Goal: Check status: Check status

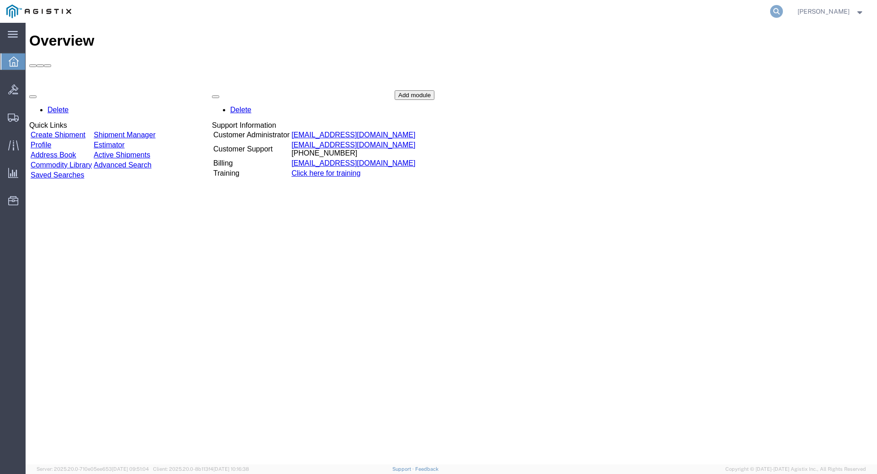
click at [783, 9] on icon at bounding box center [776, 11] width 13 height 13
click at [580, 11] on input "search" at bounding box center [631, 11] width 278 height 22
type input "GDIT-50971"
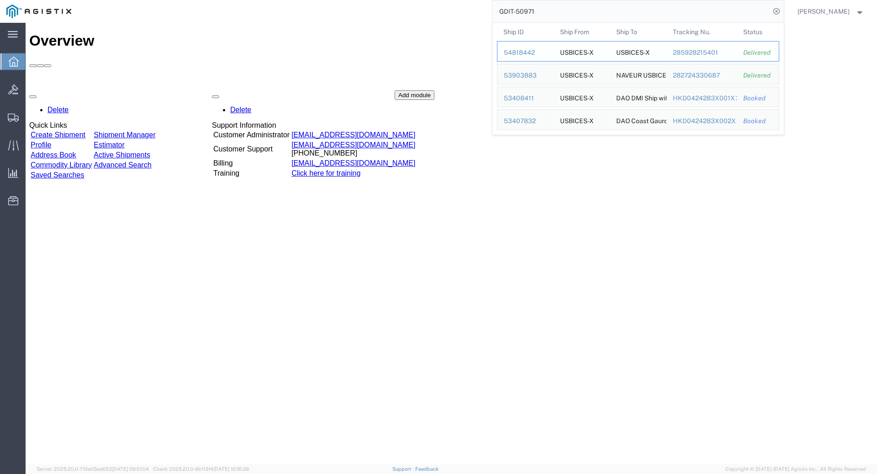
click at [540, 50] on div "54818442" at bounding box center [525, 53] width 43 height 10
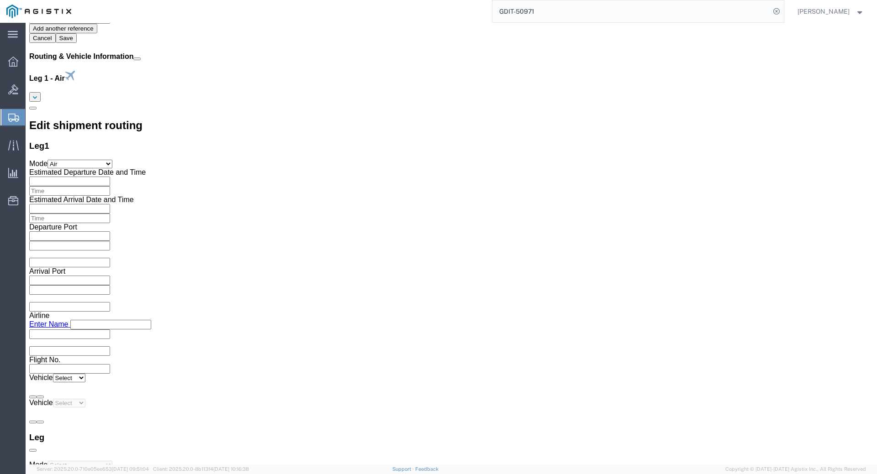
scroll to position [913, 0]
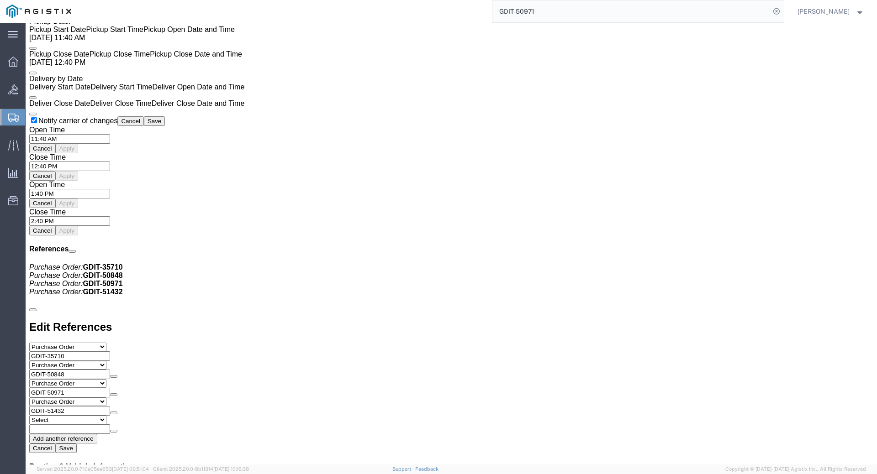
click at [568, 13] on input "GDIT-50971" at bounding box center [631, 11] width 278 height 22
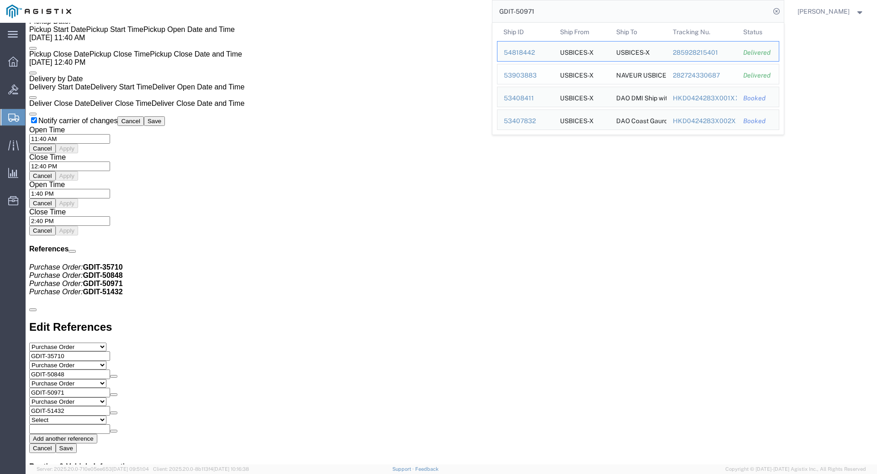
scroll to position [685, 0]
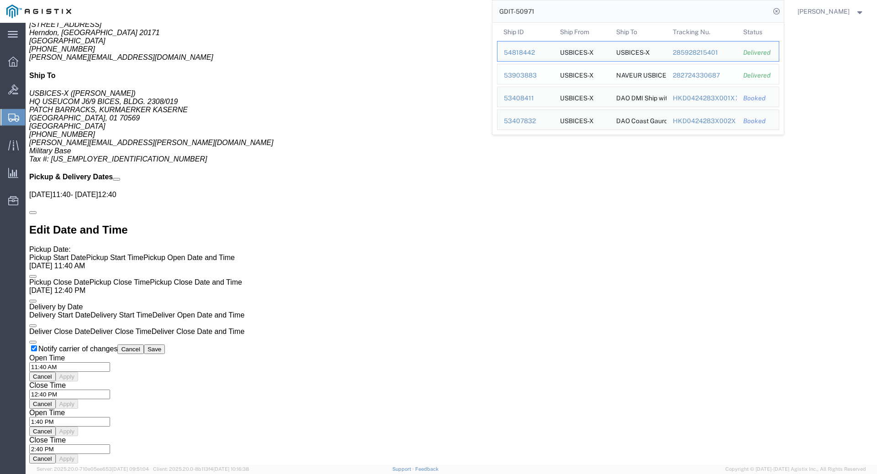
click at [534, 74] on div "53903883" at bounding box center [525, 76] width 43 height 10
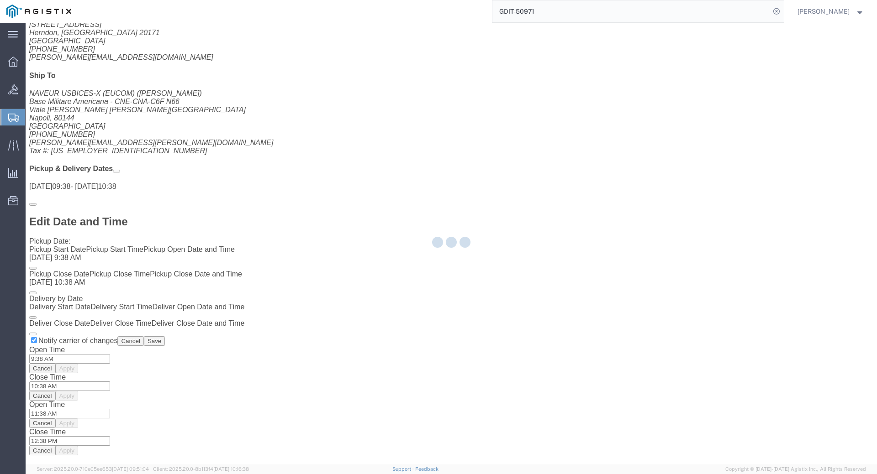
scroll to position [90, 0]
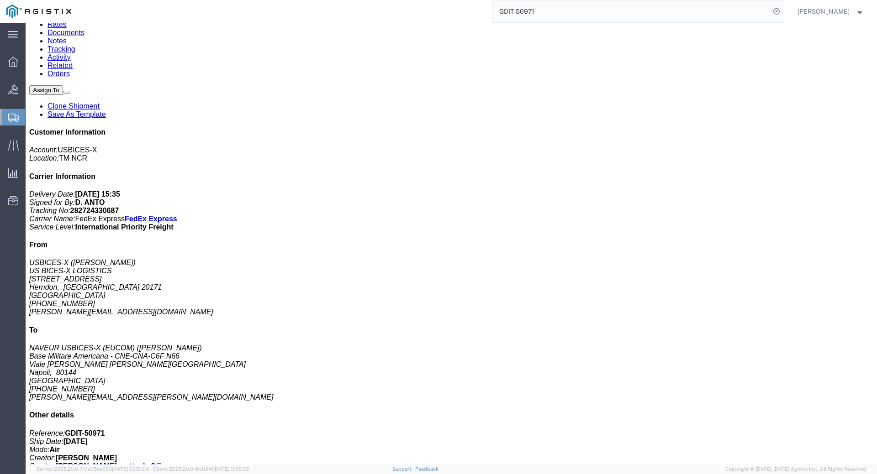
click at [556, 15] on input "GDIT-50971" at bounding box center [631, 11] width 278 height 22
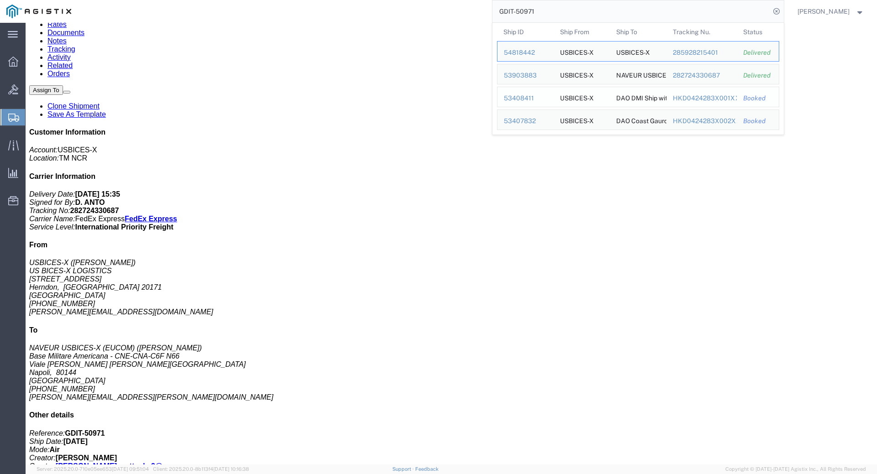
scroll to position [0, 0]
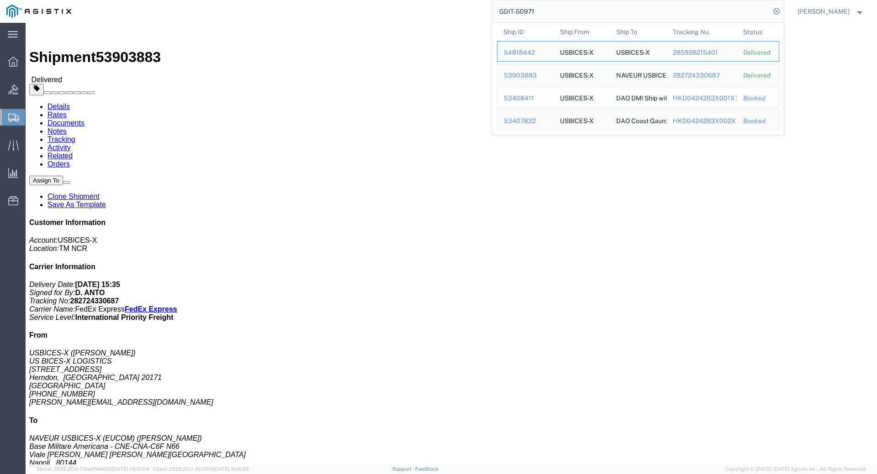
click at [529, 98] on div "53408411" at bounding box center [525, 99] width 43 height 10
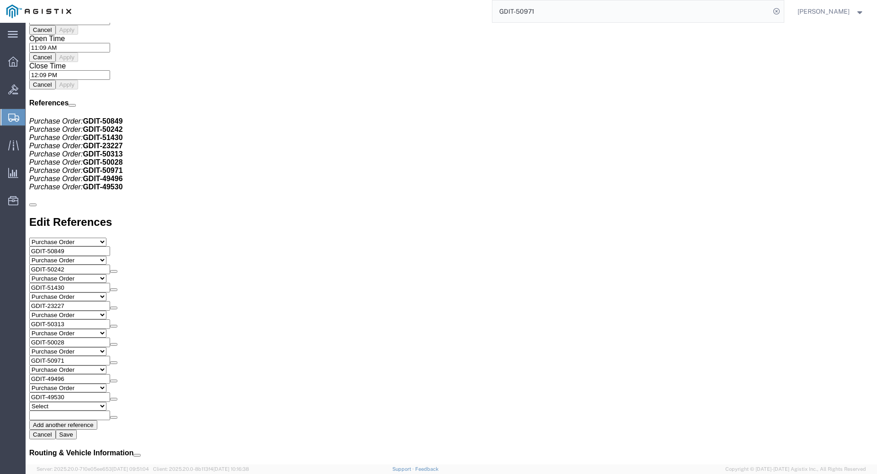
scroll to position [1324, 0]
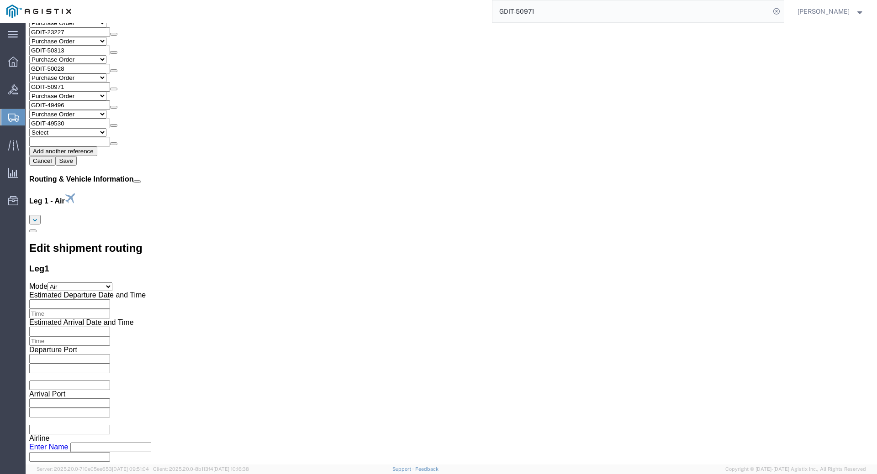
click at [562, 12] on input "GDIT-50971" at bounding box center [631, 11] width 278 height 22
click div "Leg 1 - Air"
click at [553, 10] on input "GDIT-50971" at bounding box center [631, 11] width 278 height 22
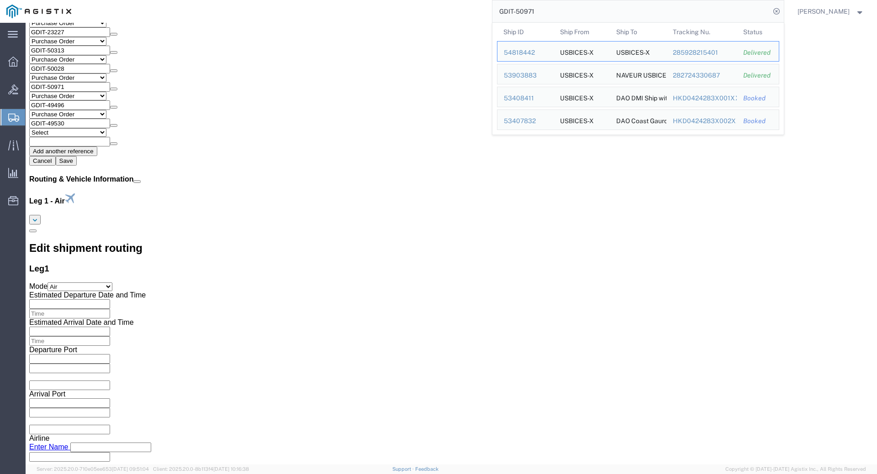
click at [553, 10] on input "GDIT-50971" at bounding box center [631, 11] width 278 height 22
click at [531, 119] on div "53407832" at bounding box center [525, 121] width 43 height 10
